Goal: Task Accomplishment & Management: Use online tool/utility

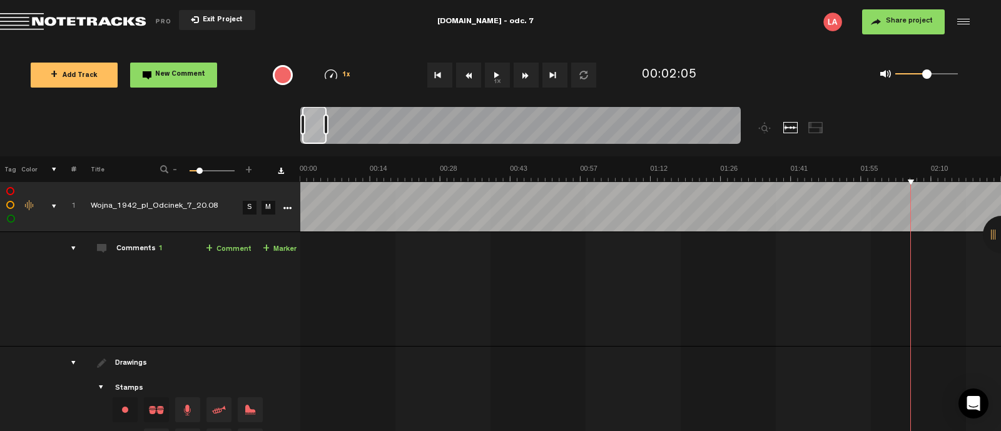
click at [59, 23] on span "Return to Project List" at bounding box center [87, 22] width 175 height 18
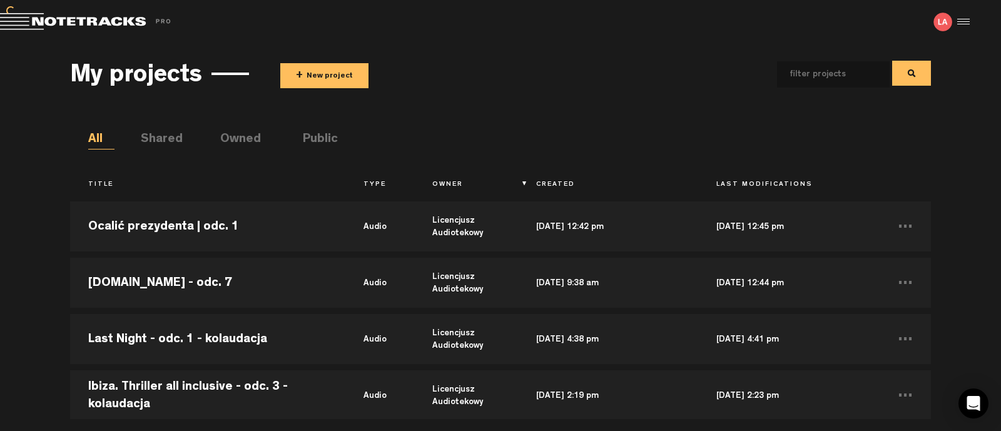
click at [304, 78] on button "+ New project" at bounding box center [324, 75] width 88 height 25
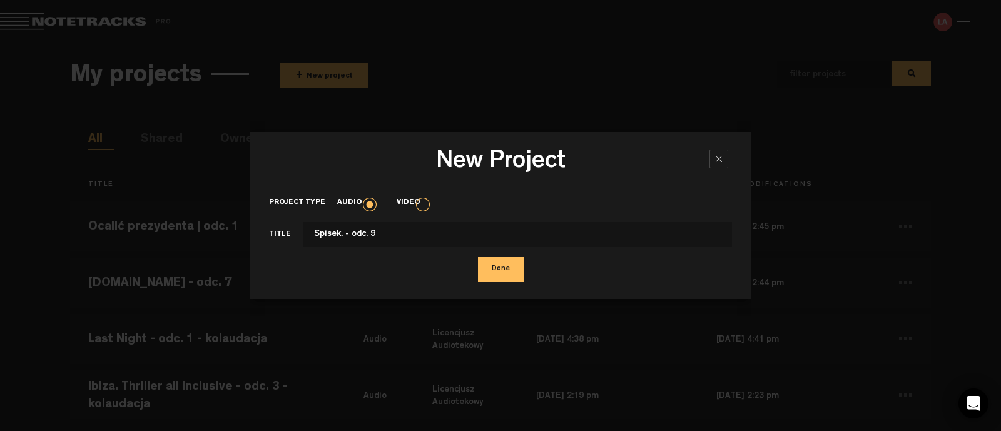
click at [340, 231] on input "Spisek. - odc. 9" at bounding box center [517, 234] width 429 height 25
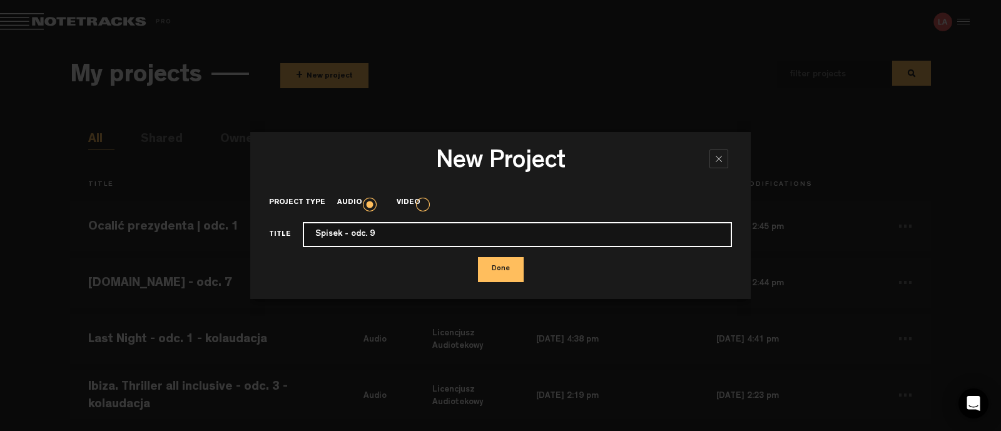
click at [387, 235] on input "Spisek - odc. 9" at bounding box center [517, 234] width 429 height 25
type input "Spisek - odc. 9 - do kolaudacji"
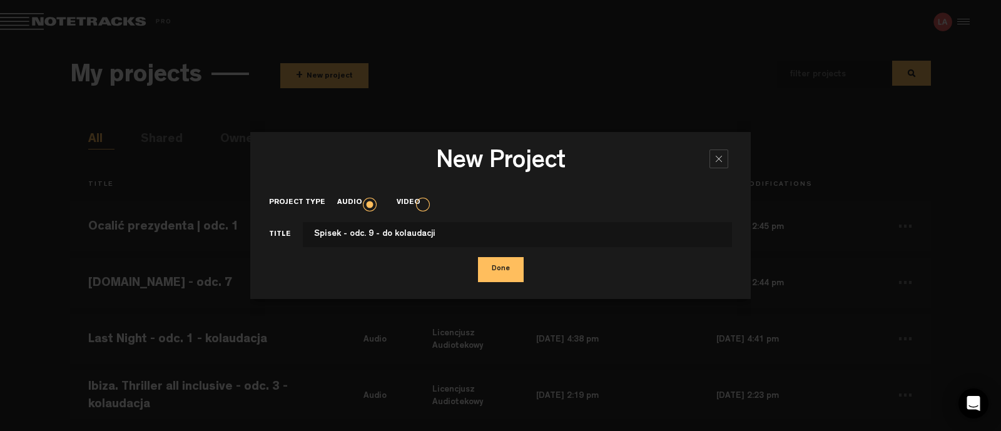
click at [503, 271] on button "Done" at bounding box center [501, 269] width 46 height 25
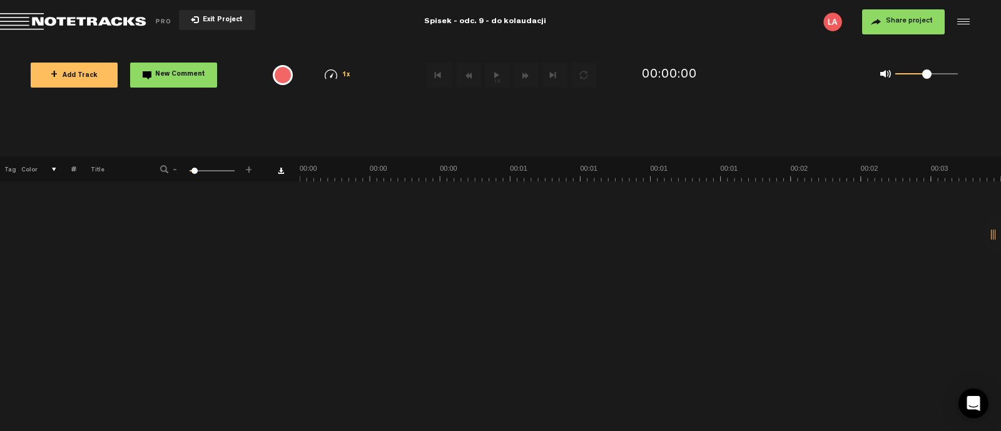
click at [93, 65] on button "+ Add Track" at bounding box center [74, 75] width 87 height 25
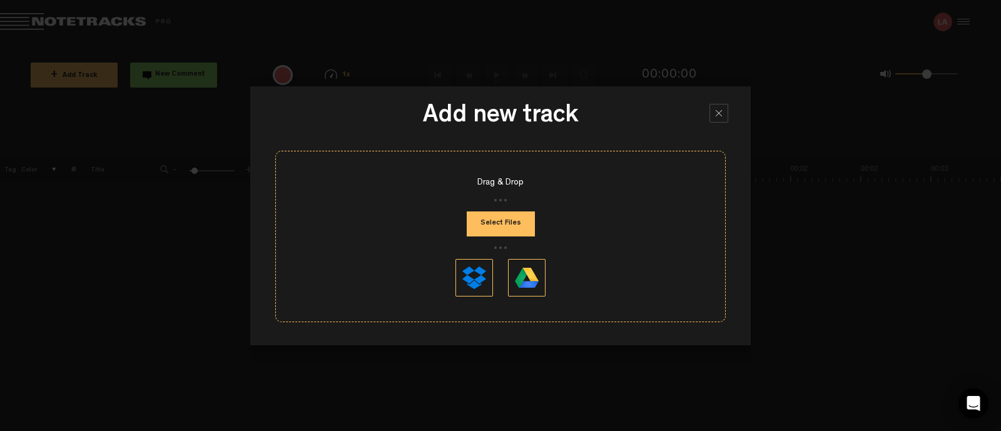
click at [471, 227] on button "Select Files" at bounding box center [501, 223] width 68 height 25
click at [497, 225] on button "Select Files" at bounding box center [501, 223] width 68 height 25
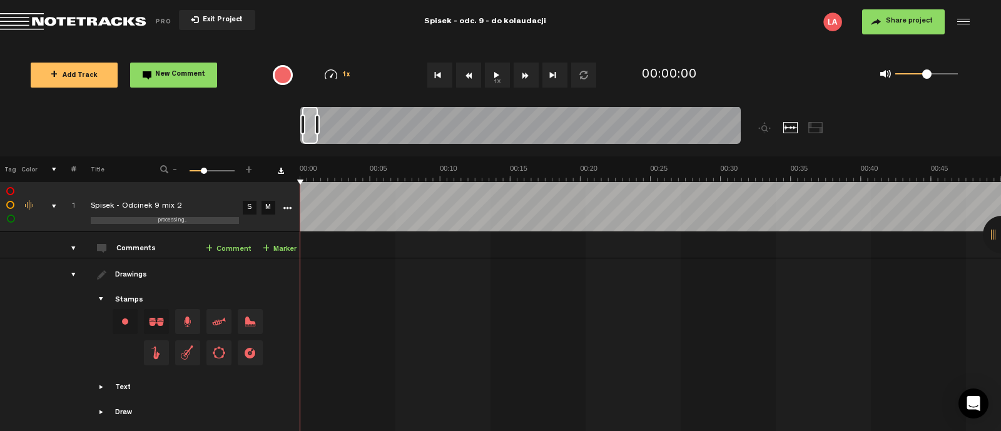
click at [504, 79] on button "1x" at bounding box center [497, 75] width 25 height 25
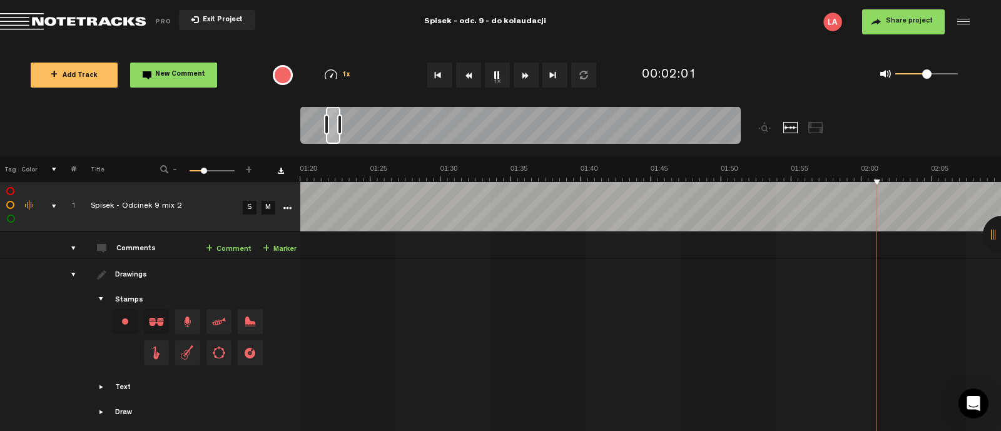
click at [504, 79] on button "1x" at bounding box center [497, 75] width 25 height 25
click at [923, 18] on span "Share project" at bounding box center [909, 22] width 47 height 8
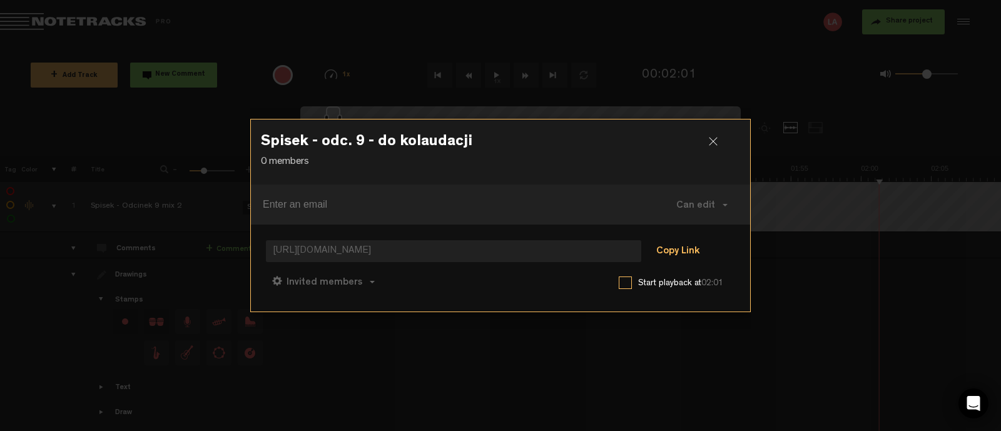
click at [665, 251] on button "Copy Link" at bounding box center [678, 252] width 68 height 25
click at [709, 149] on div at bounding box center [718, 146] width 19 height 19
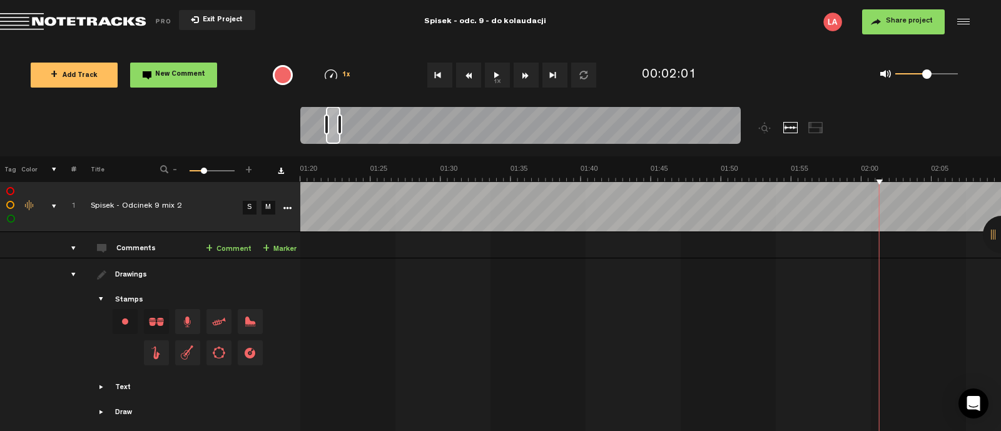
click at [932, 26] on button "Share project" at bounding box center [903, 21] width 83 height 25
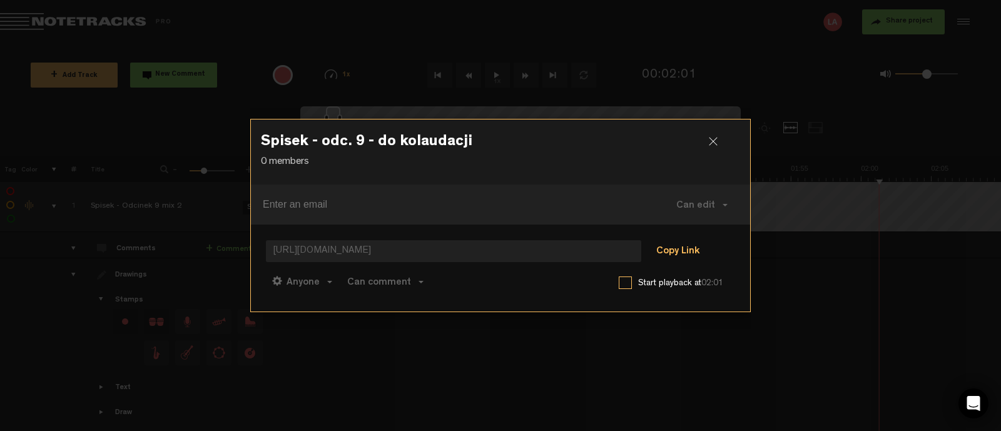
click at [662, 254] on button "Copy Link" at bounding box center [678, 252] width 68 height 25
click at [712, 143] on div at bounding box center [718, 146] width 19 height 19
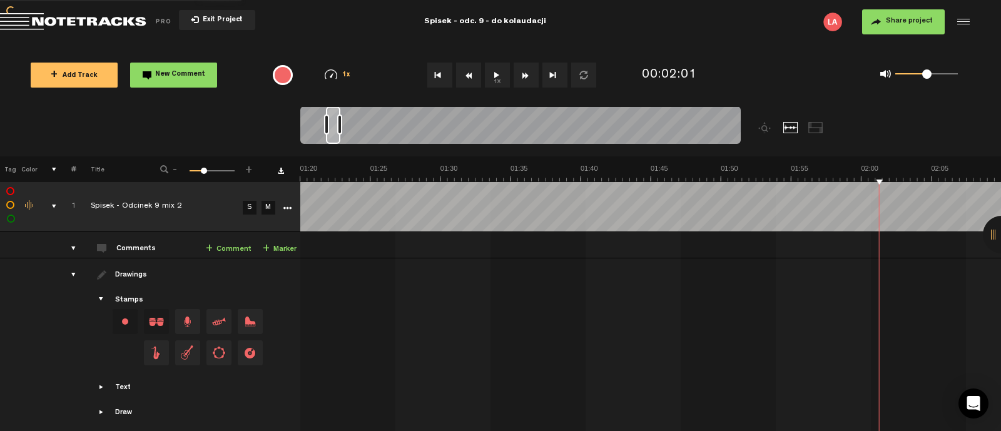
click at [84, 16] on span "Return to Project List" at bounding box center [87, 22] width 175 height 18
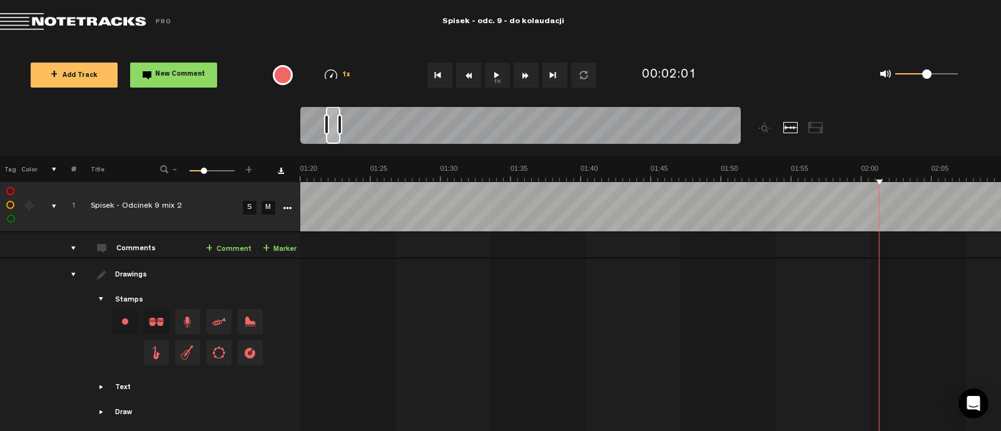
click at [114, 22] on span "Return to Project List" at bounding box center [87, 22] width 175 height 18
click at [88, 18] on span "Return to Project List" at bounding box center [87, 22] width 175 height 18
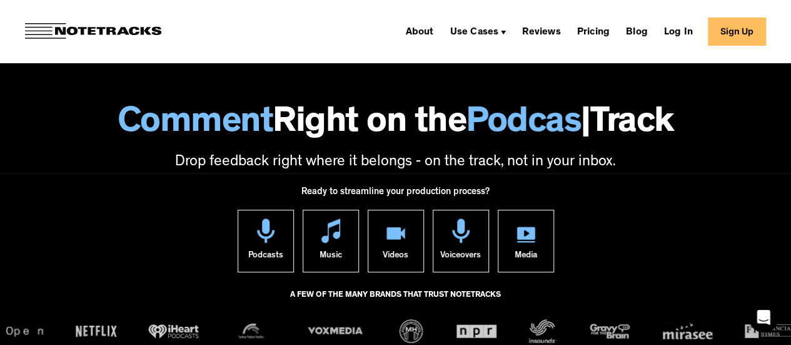
click at [746, 39] on link "Sign Up" at bounding box center [737, 32] width 58 height 28
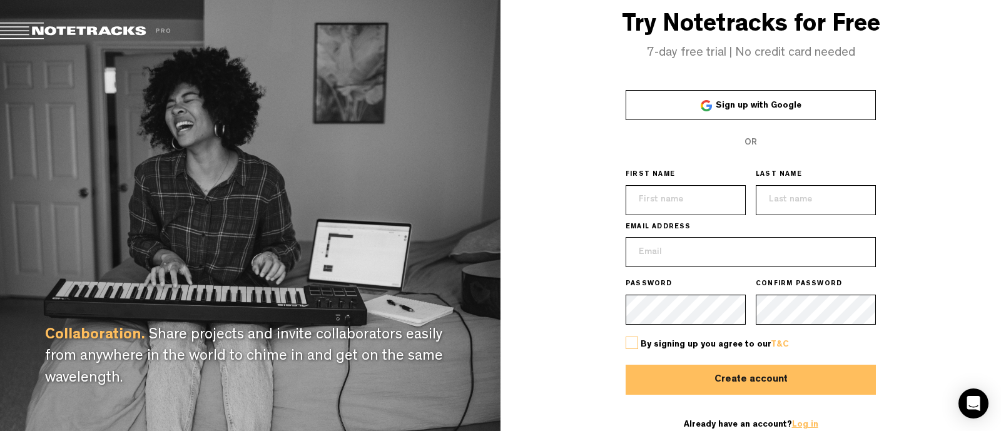
type input "[EMAIL_ADDRESS][DOMAIN_NAME]"
click at [804, 426] on link "Log in" at bounding box center [805, 424] width 26 height 9
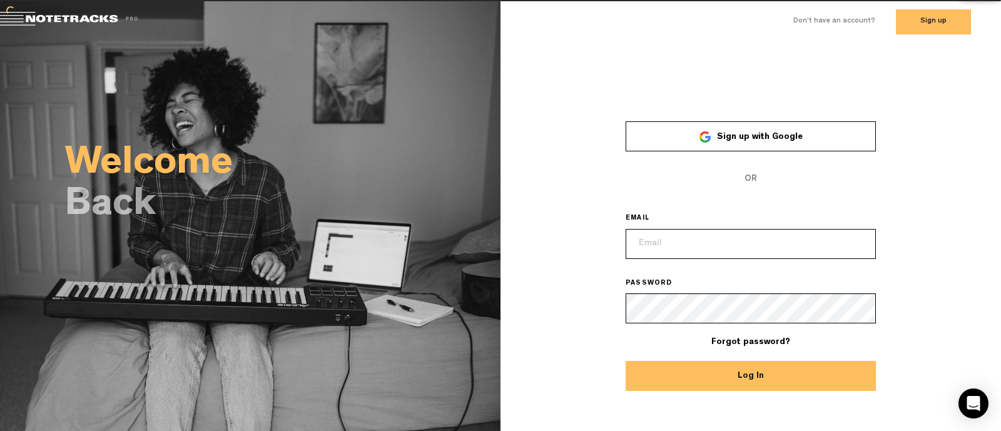
type input "[EMAIL_ADDRESS][DOMAIN_NAME]"
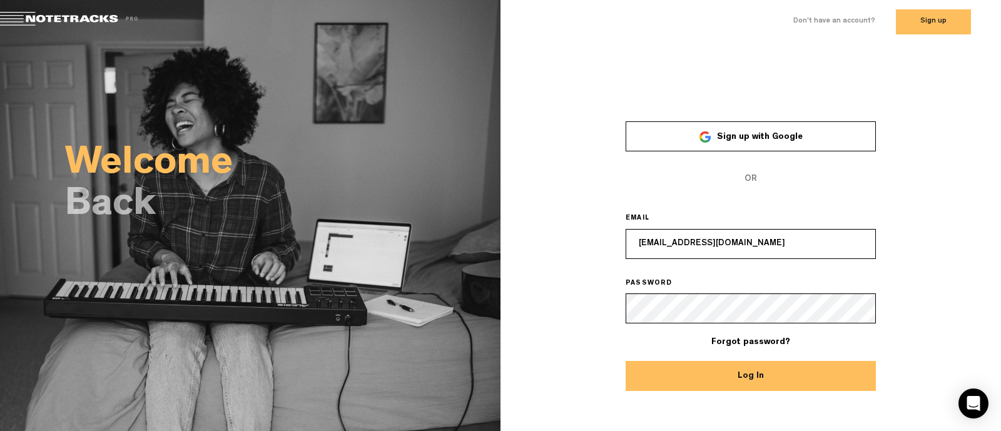
click at [769, 381] on button "Log In" at bounding box center [750, 376] width 250 height 30
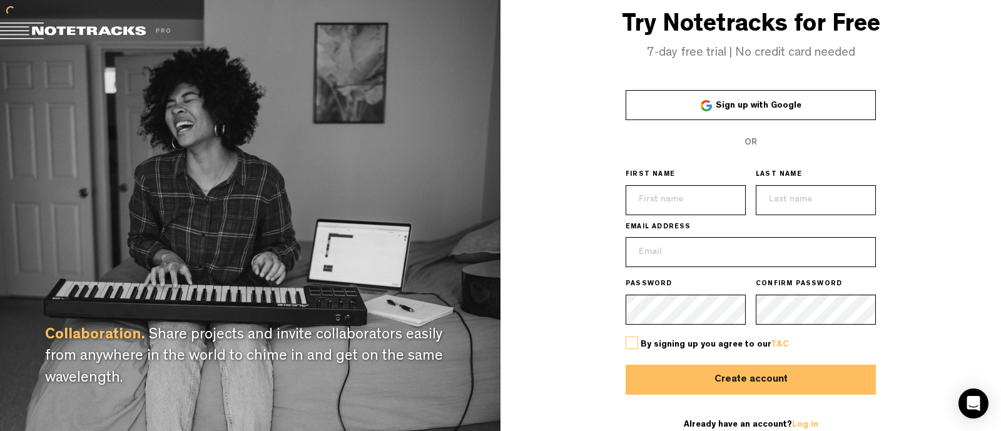
type input "[EMAIL_ADDRESS][DOMAIN_NAME]"
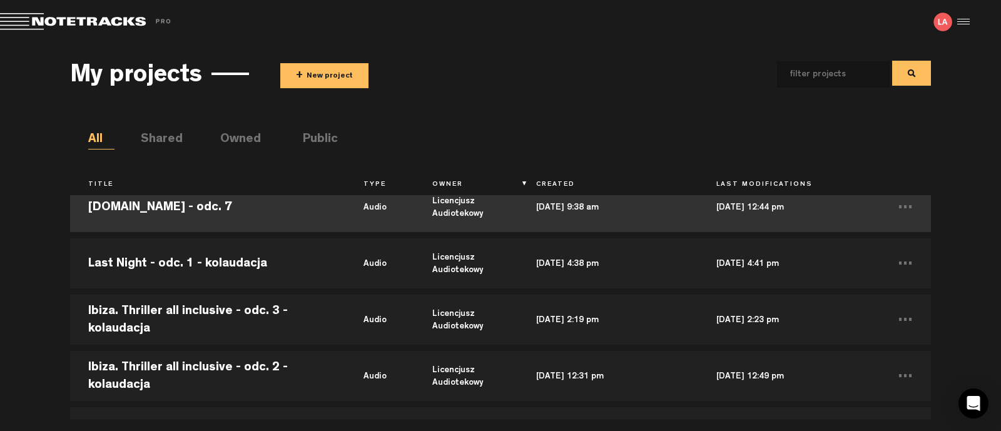
scroll to position [156, 0]
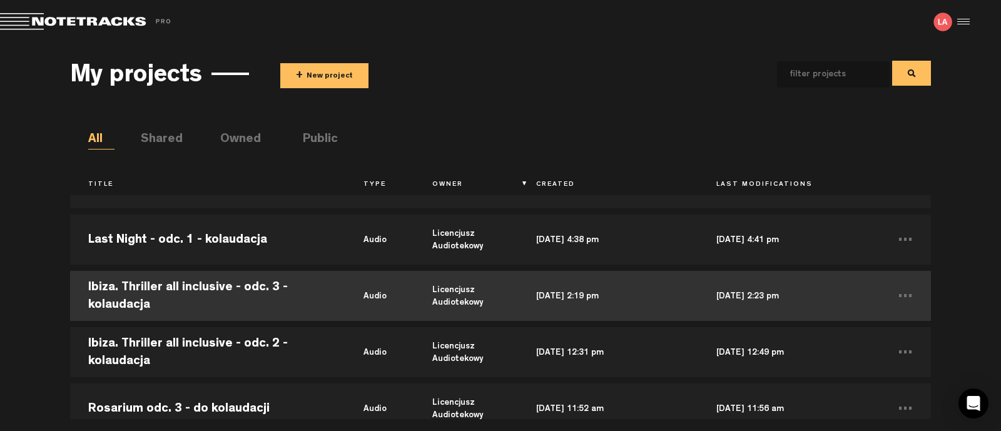
click at [212, 281] on td "Ibiza. Thriller all inclusive - odc. 3 - kolaudacja" at bounding box center [207, 296] width 275 height 56
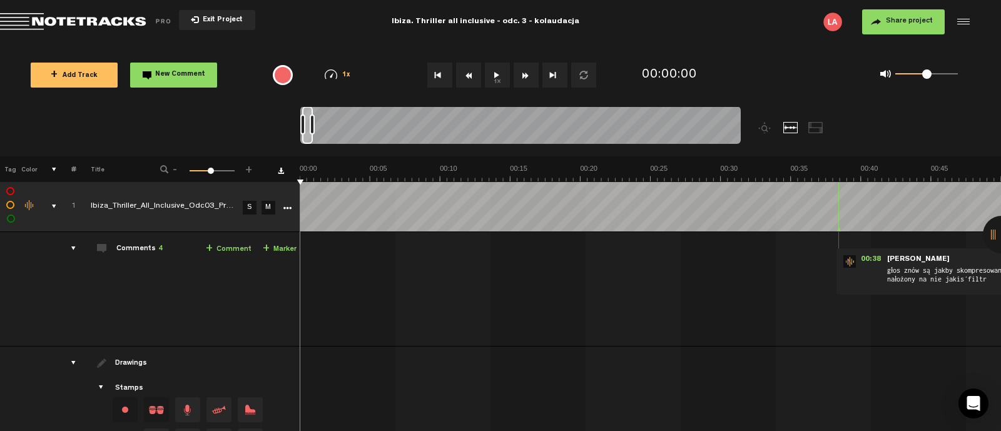
click at [500, 70] on button "1x" at bounding box center [497, 75] width 25 height 25
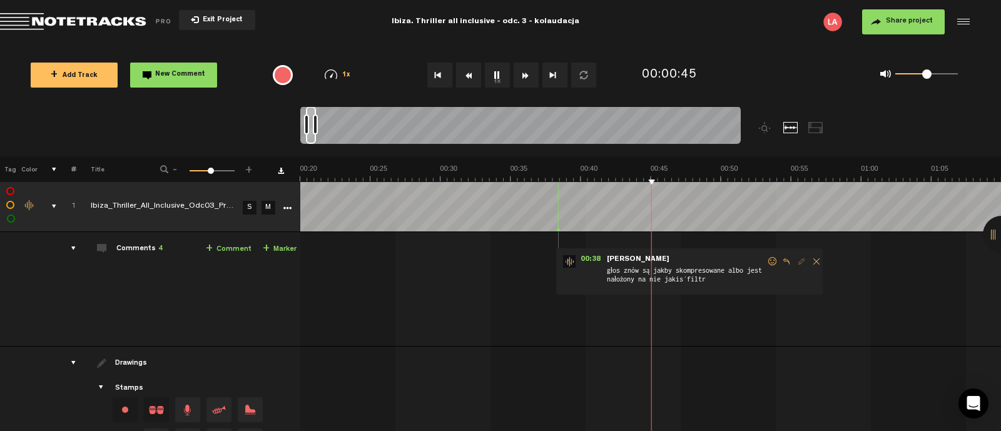
scroll to position [0, 280]
click at [495, 80] on button "1x" at bounding box center [497, 75] width 25 height 25
click at [79, 18] on span "Return to Project List" at bounding box center [87, 22] width 175 height 18
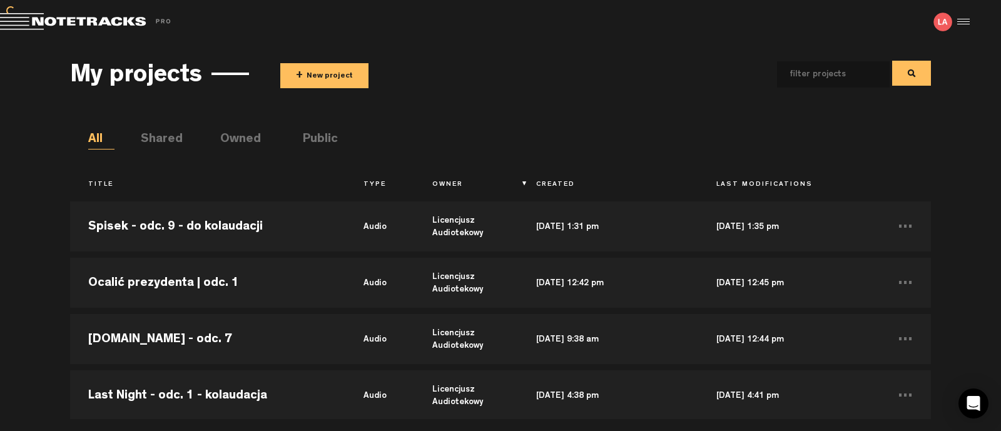
click at [292, 71] on button "+ New project" at bounding box center [324, 75] width 88 height 25
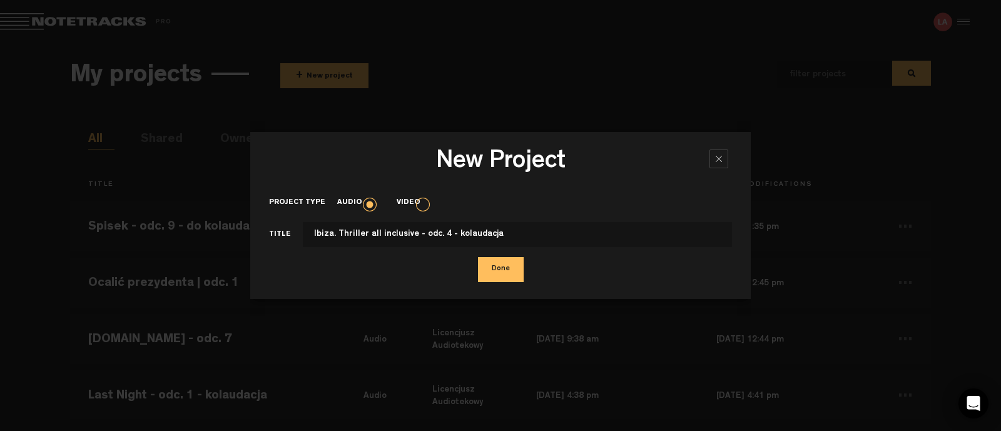
type input "Ibiza. Thriller all inclusive - odc. 4 - kolaudacja"
click at [490, 272] on button "Done" at bounding box center [501, 269] width 46 height 25
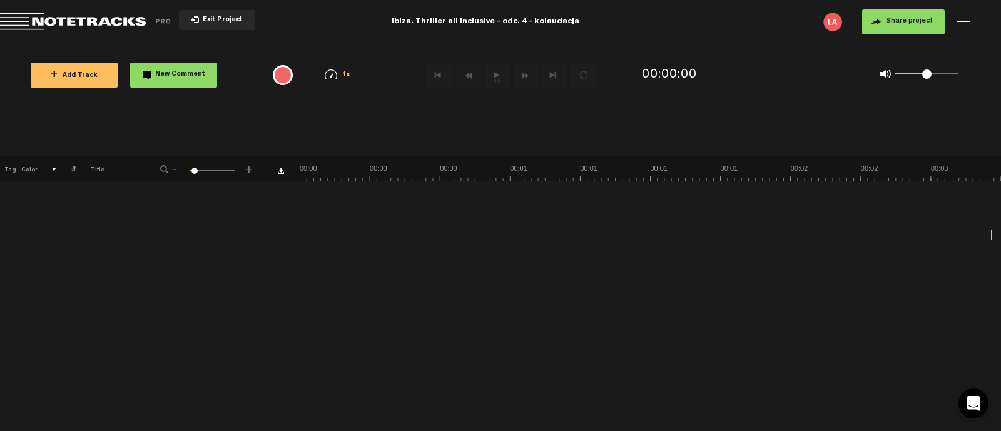
click at [67, 78] on span "+ Add Track" at bounding box center [74, 76] width 47 height 7
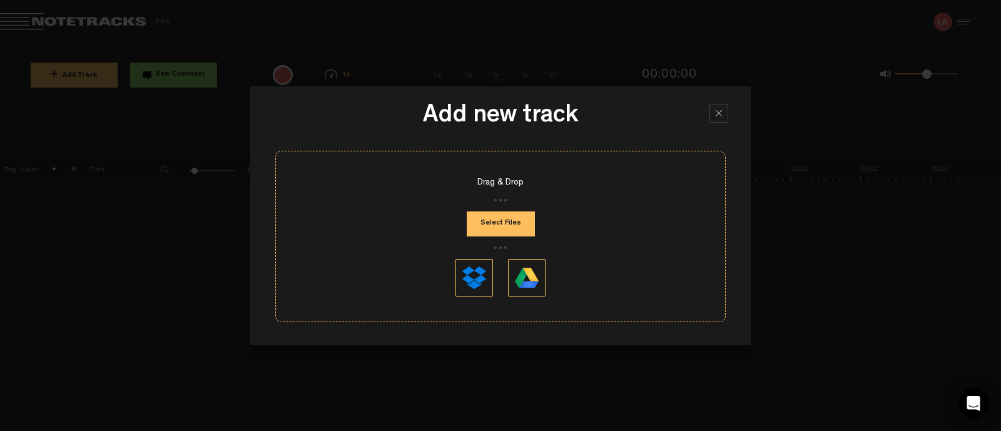
click at [507, 221] on button "Select Files" at bounding box center [501, 223] width 68 height 25
click at [480, 215] on button "Select Files" at bounding box center [501, 223] width 68 height 25
type input "C:\fakepath\Ibiza_Thriller_All_Inclusive_Odc04_Prev_v2.mp3"
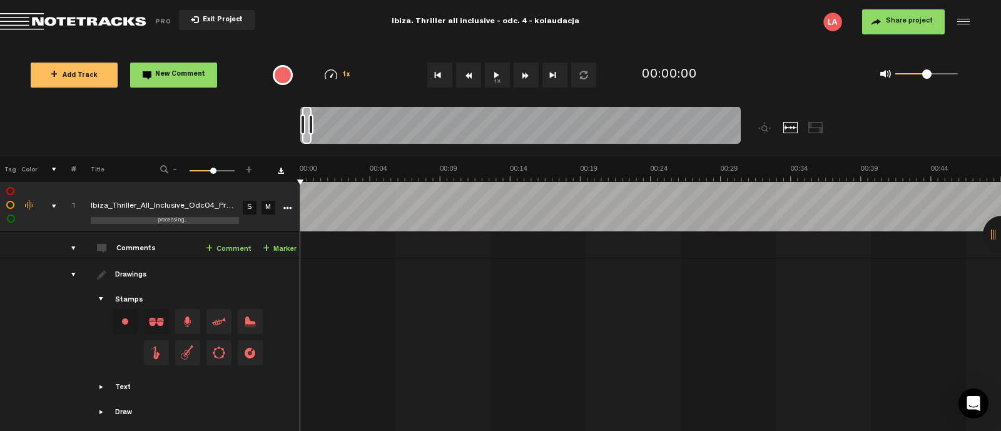
click at [502, 76] on button "1x" at bounding box center [497, 75] width 25 height 25
click at [879, 24] on button "Share project" at bounding box center [903, 21] width 83 height 25
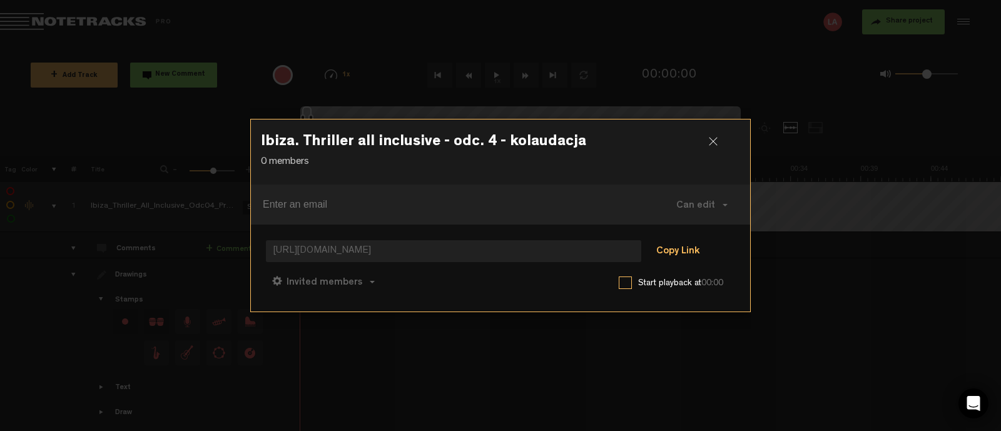
click at [658, 250] on button "Copy Link" at bounding box center [678, 252] width 68 height 25
click at [715, 142] on div at bounding box center [718, 146] width 19 height 19
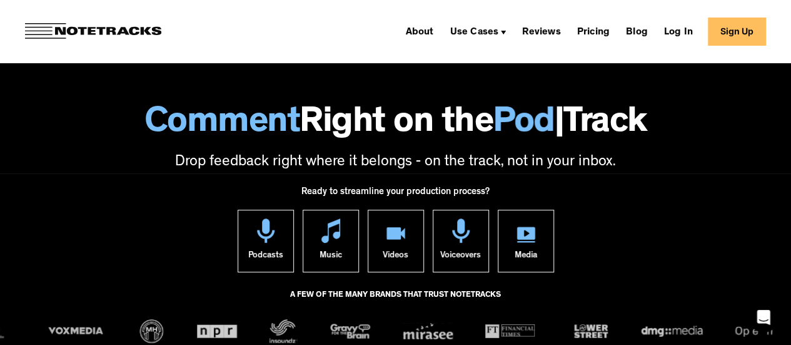
click at [757, 34] on link "Sign Up" at bounding box center [737, 32] width 58 height 28
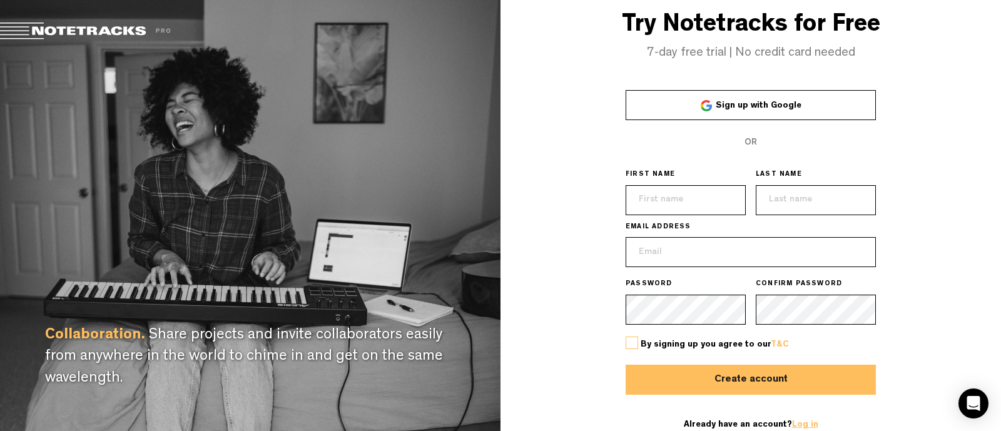
type input "[EMAIL_ADDRESS][DOMAIN_NAME]"
click at [801, 423] on link "Log in" at bounding box center [805, 424] width 26 height 9
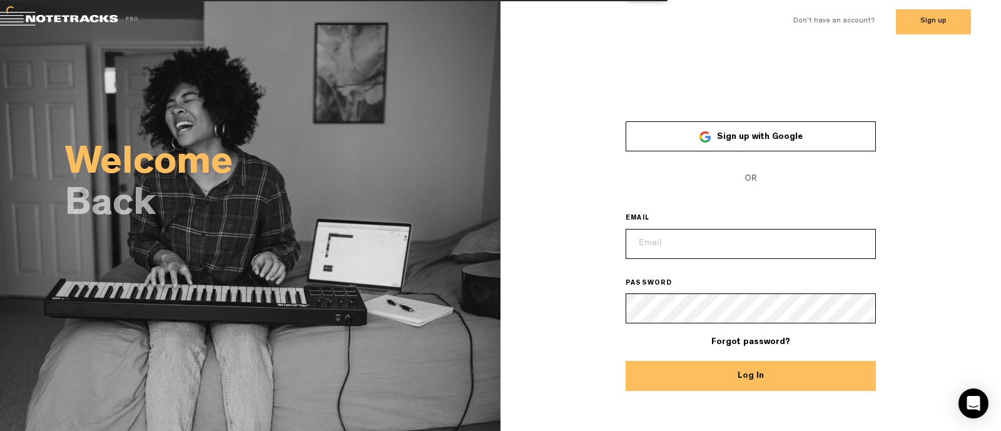
type input "[EMAIL_ADDRESS][DOMAIN_NAME]"
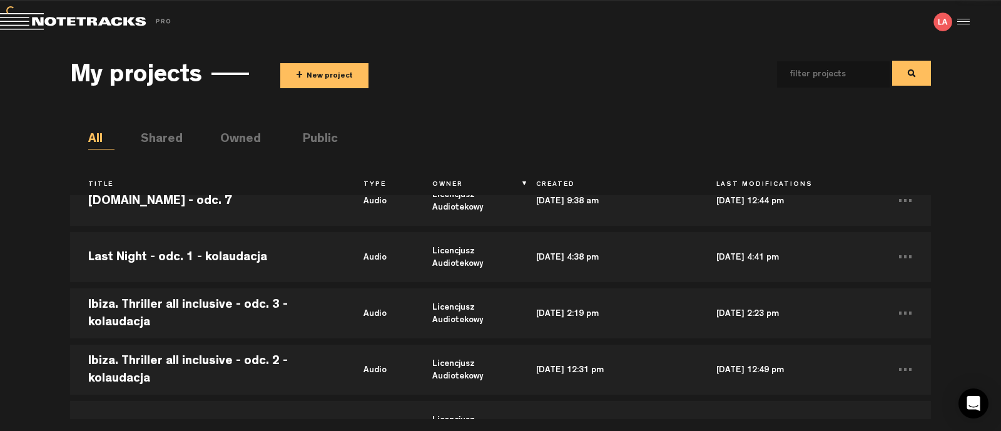
scroll to position [235, 0]
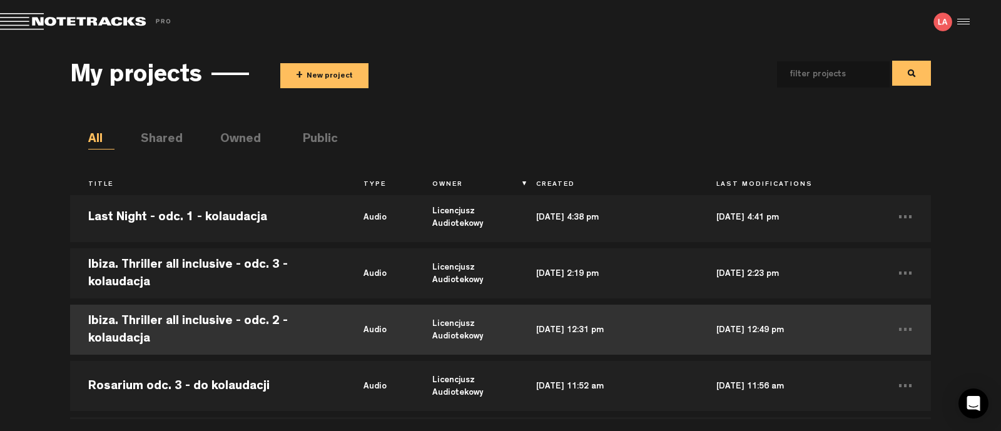
click at [242, 314] on td "Ibiza. Thriller all inclusive - odc. 2 - kolaudacja" at bounding box center [207, 329] width 275 height 56
